Goal: Obtain resource: Obtain resource

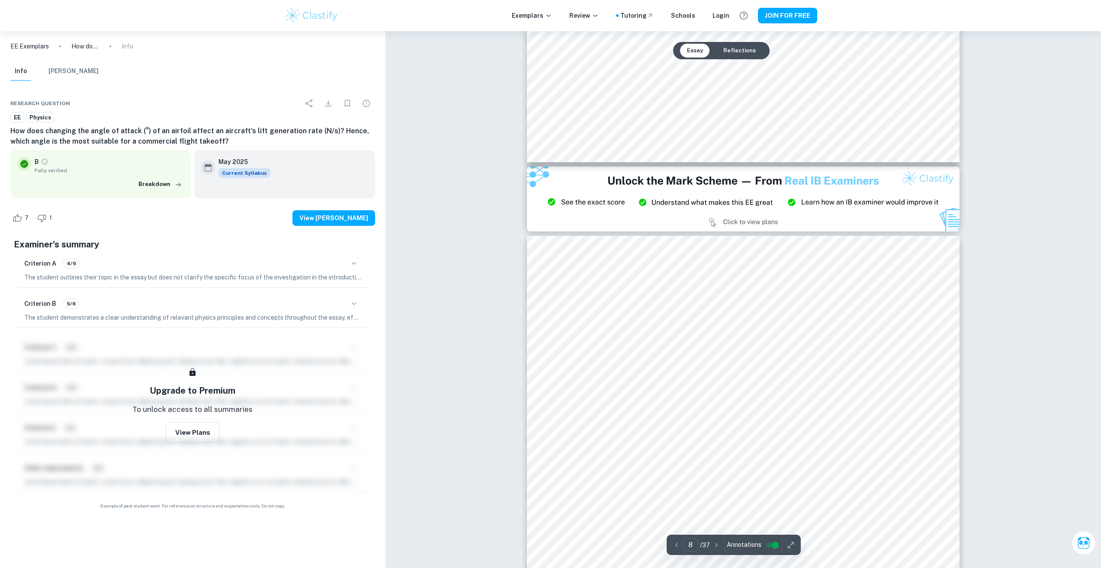
scroll to position [4763, 0]
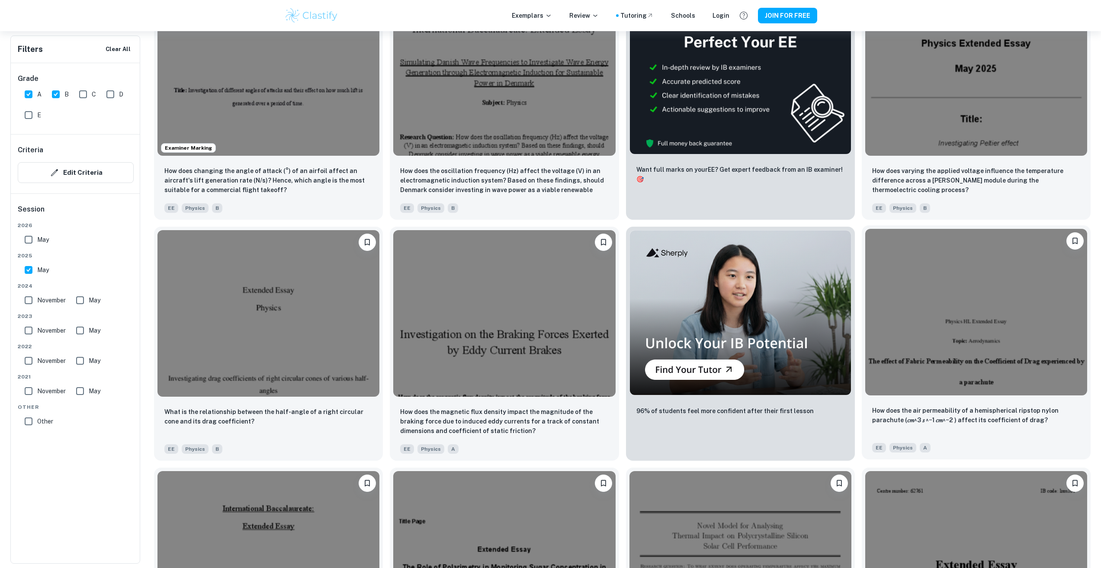
scroll to position [465, 0]
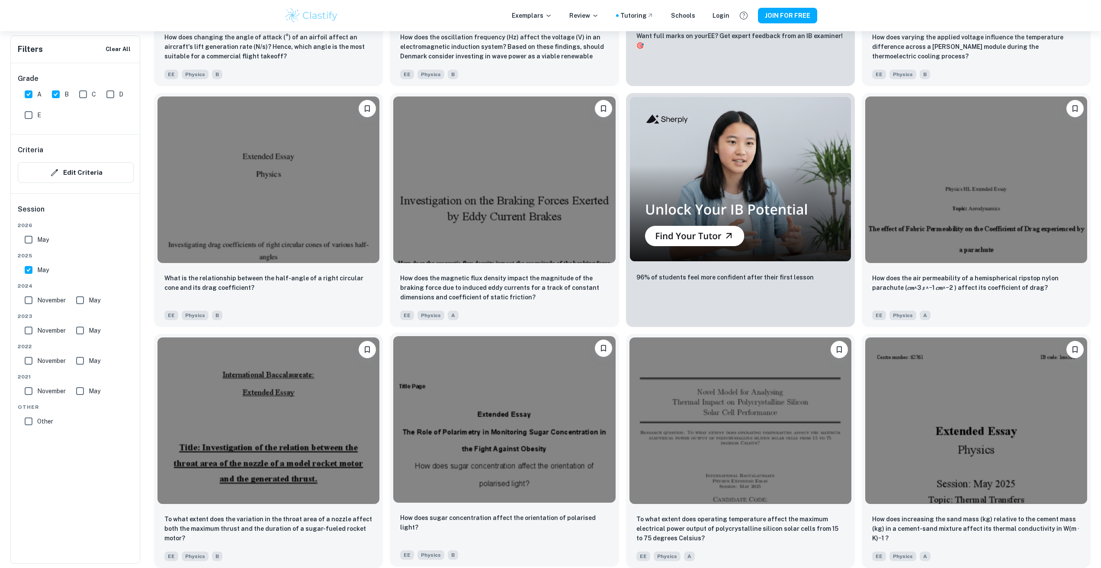
click at [496, 418] on img at bounding box center [504, 419] width 222 height 167
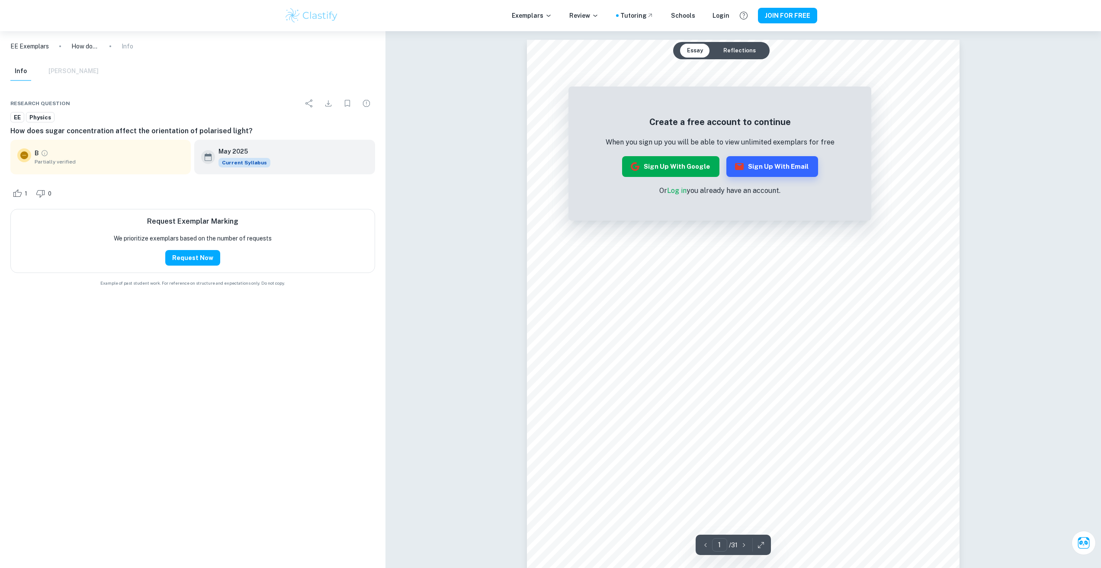
click at [674, 163] on button "Sign up with Google" at bounding box center [670, 166] width 97 height 21
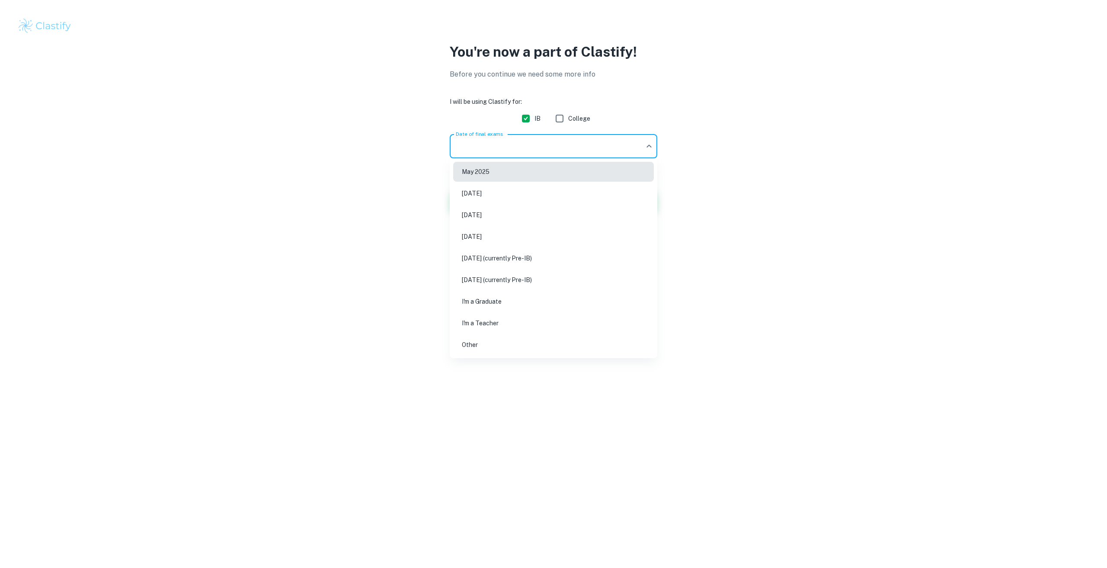
click at [472, 141] on body "We value your privacy We use cookies to enhance your browsing experience, serve…" at bounding box center [553, 284] width 1107 height 568
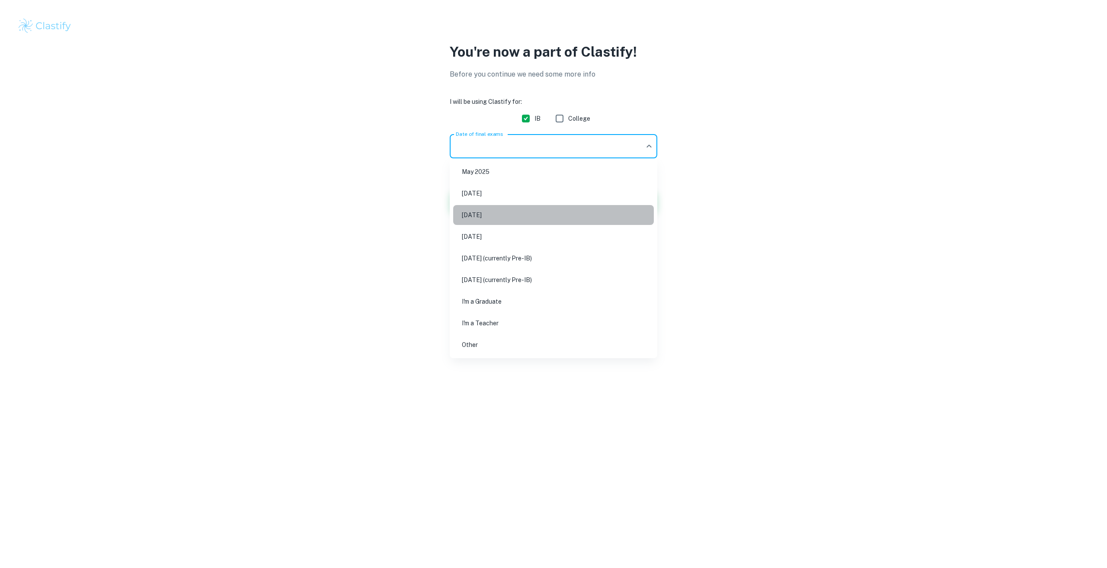
click at [513, 216] on li "[DATE]" at bounding box center [553, 215] width 201 height 20
type input "M26"
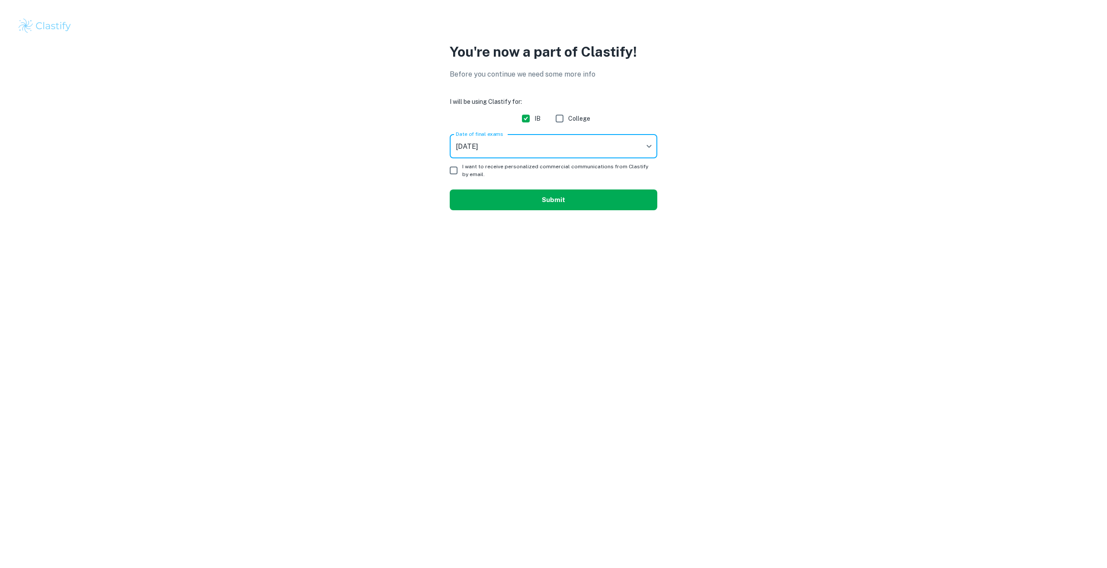
click at [521, 199] on button "Submit" at bounding box center [554, 199] width 208 height 21
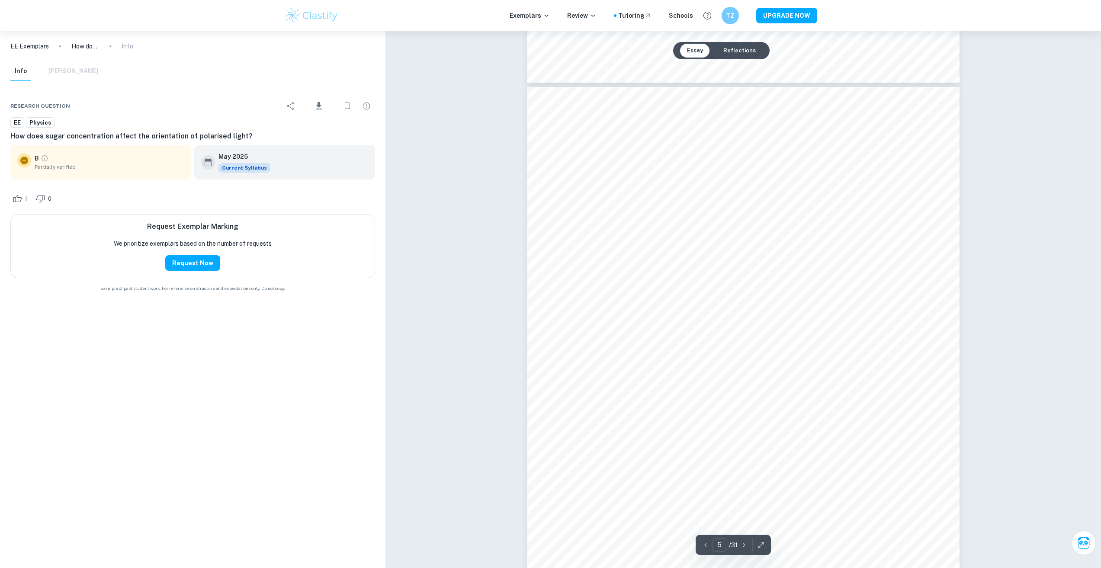
scroll to position [2552, 0]
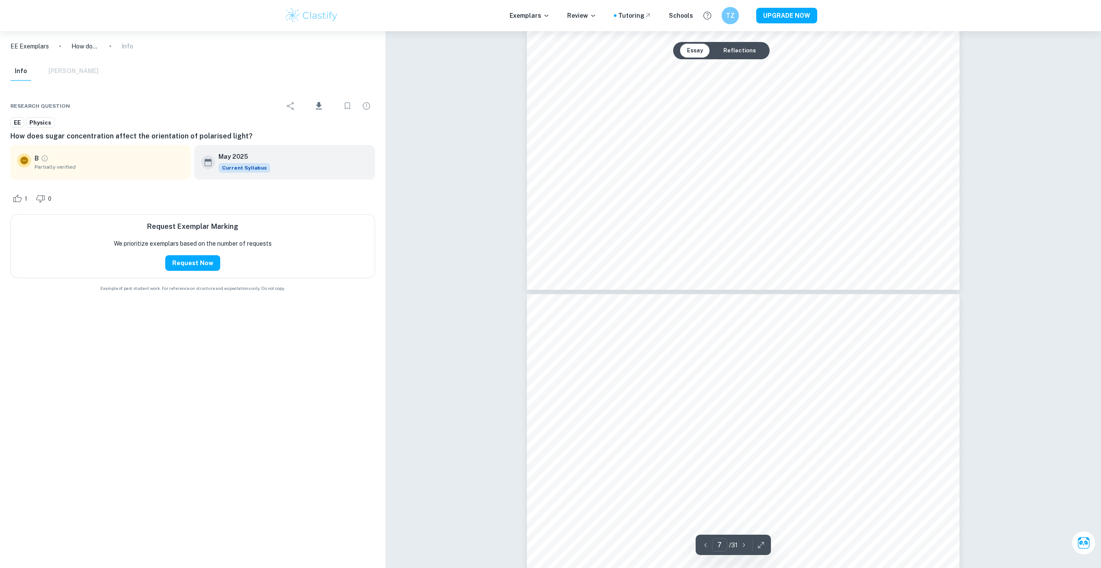
type input "8"
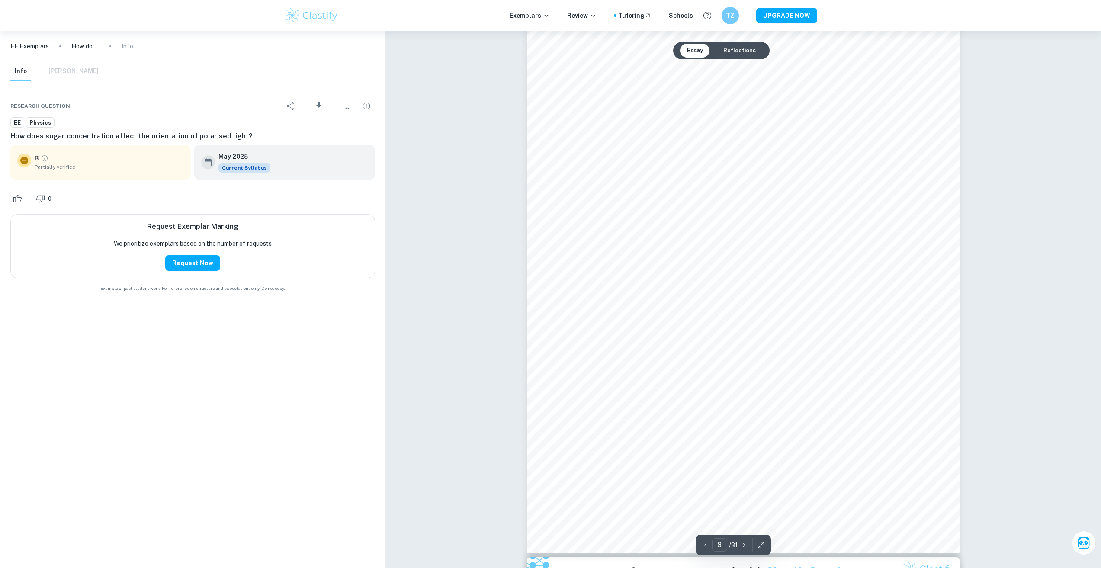
scroll to position [4845, 0]
